Goal: Transaction & Acquisition: Purchase product/service

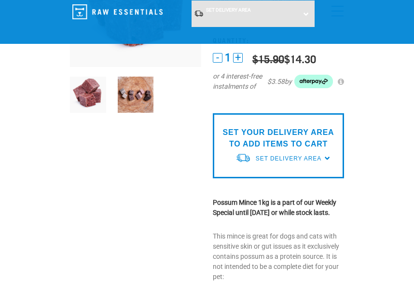
scroll to position [193, 0]
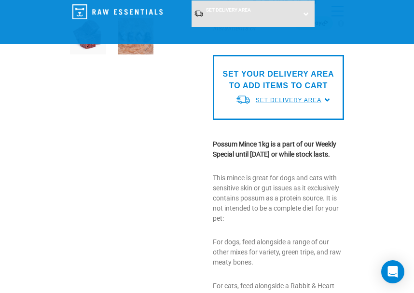
click at [312, 98] on span "Set Delivery Area" at bounding box center [289, 100] width 66 height 7
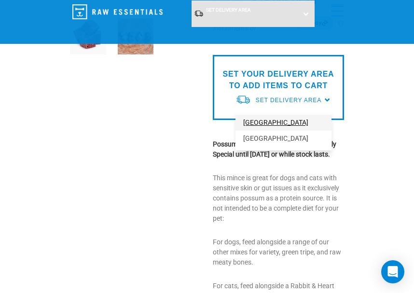
click at [301, 118] on link "[GEOGRAPHIC_DATA]" at bounding box center [283, 123] width 96 height 16
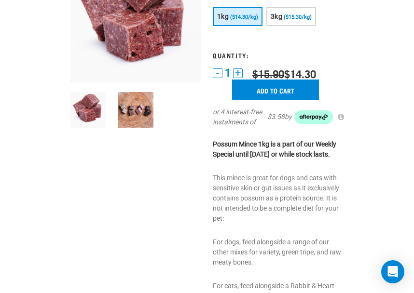
click at [289, 107] on div "or 4 interest-free instalments of $3.58 by" at bounding box center [278, 117] width 131 height 20
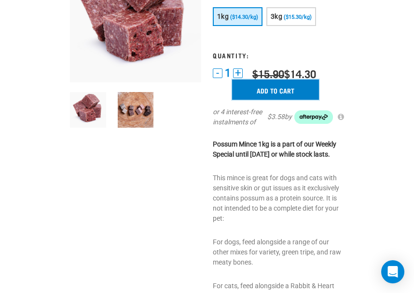
click at [283, 93] on input "Add to cart" at bounding box center [275, 90] width 87 height 20
